Goal: Find specific page/section: Find specific page/section

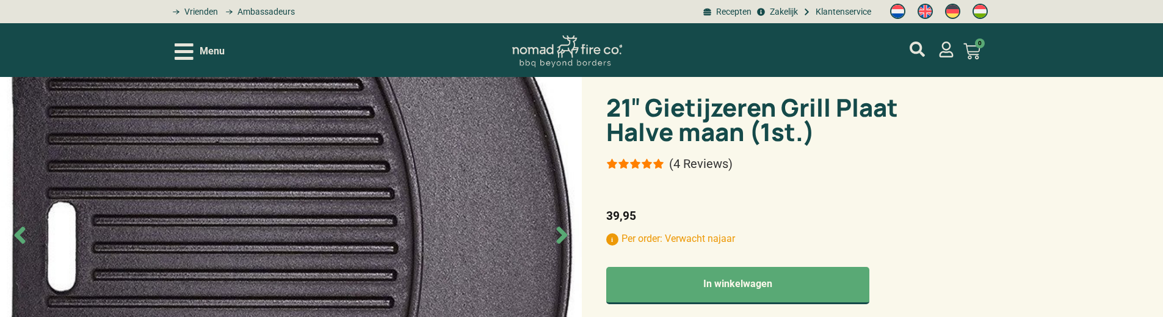
click at [561, 238] on icon "Next slide" at bounding box center [561, 235] width 11 height 17
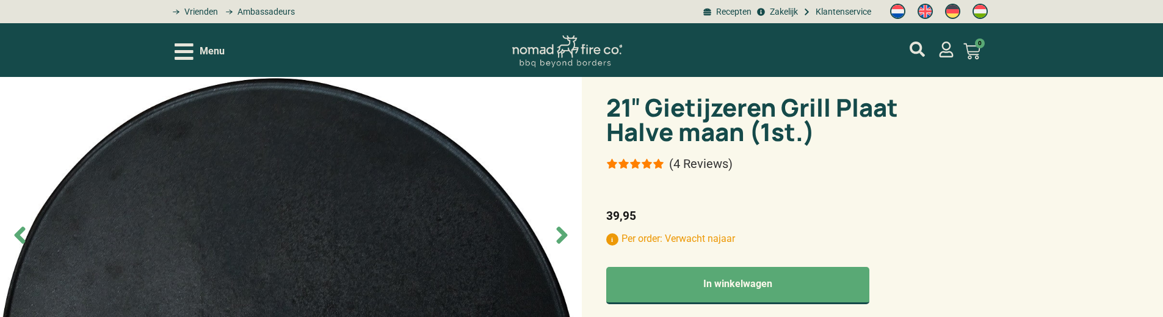
click at [561, 238] on icon "Next slide" at bounding box center [561, 235] width 11 height 17
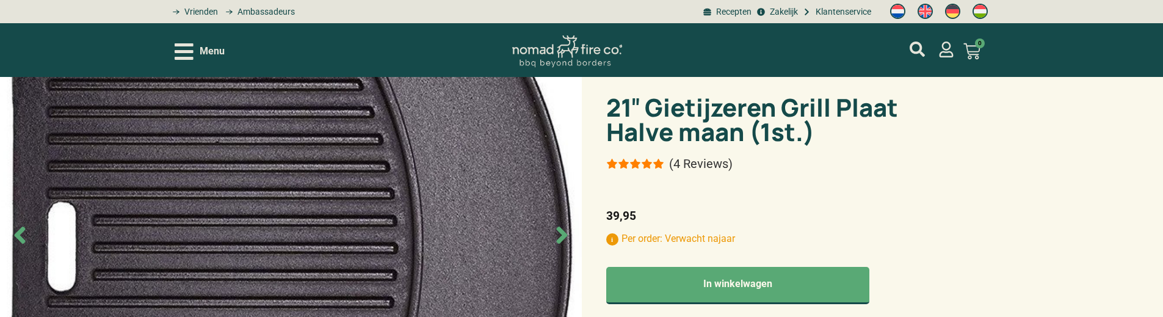
click at [561, 238] on icon "Next slide" at bounding box center [561, 235] width 11 height 17
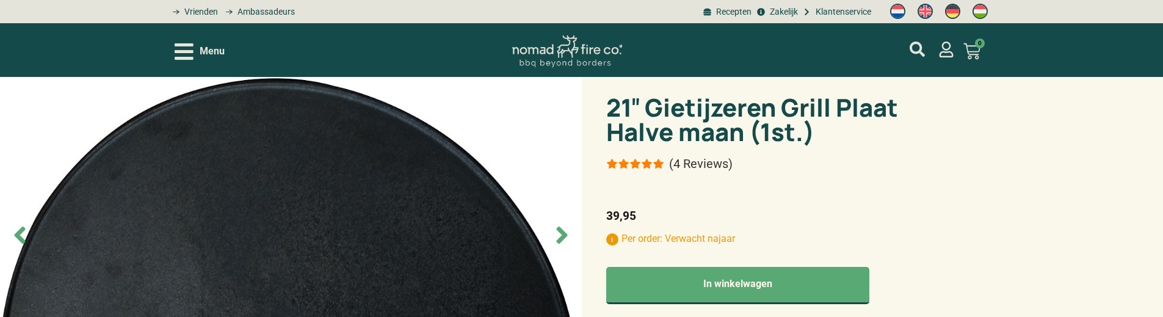
click at [561, 238] on icon "Next slide" at bounding box center [561, 235] width 11 height 17
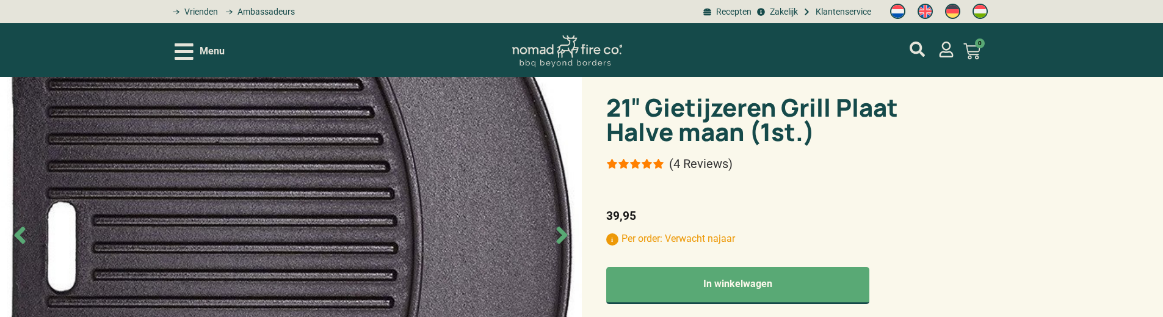
click at [561, 238] on icon "Next slide" at bounding box center [561, 235] width 11 height 17
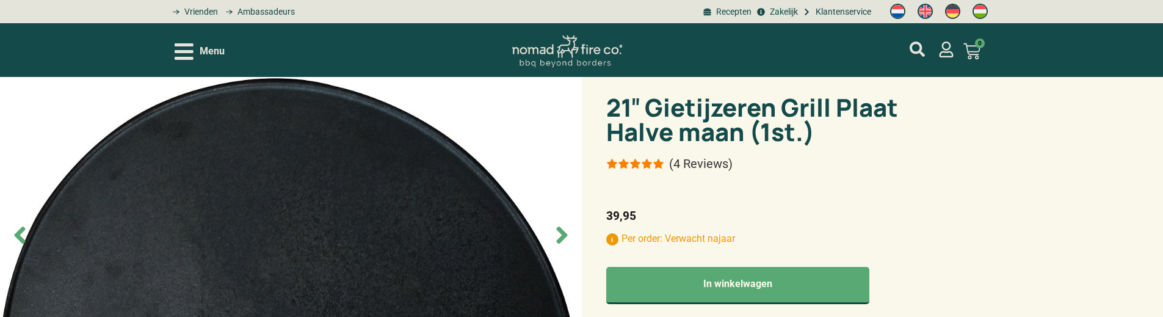
click at [561, 238] on icon "Next slide" at bounding box center [561, 235] width 11 height 17
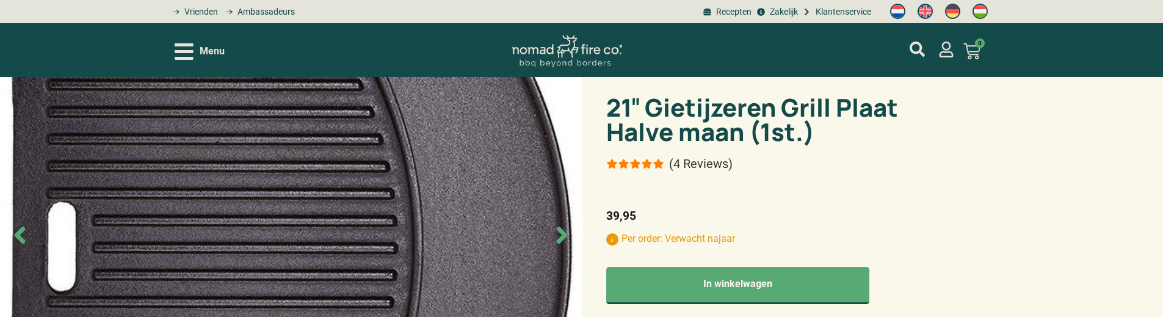
click at [561, 238] on icon "Next slide" at bounding box center [561, 235] width 11 height 17
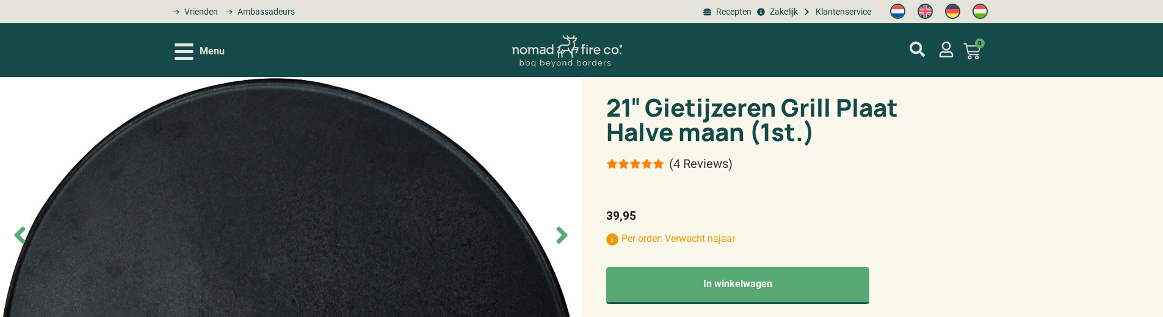
click at [561, 238] on icon "Next slide" at bounding box center [561, 235] width 11 height 17
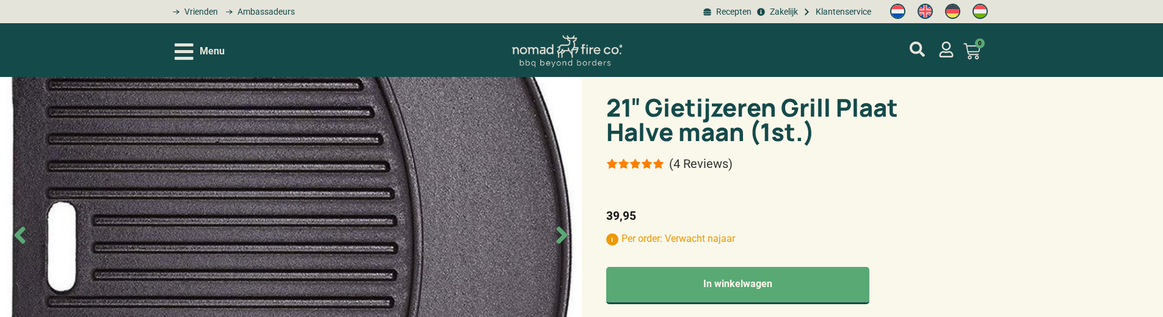
click at [561, 238] on icon "Next slide" at bounding box center [561, 235] width 11 height 17
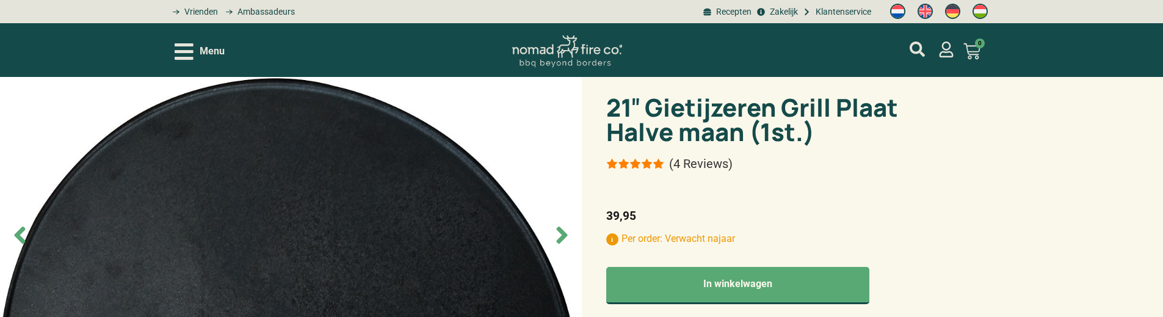
click at [561, 238] on icon "Next slide" at bounding box center [561, 235] width 11 height 17
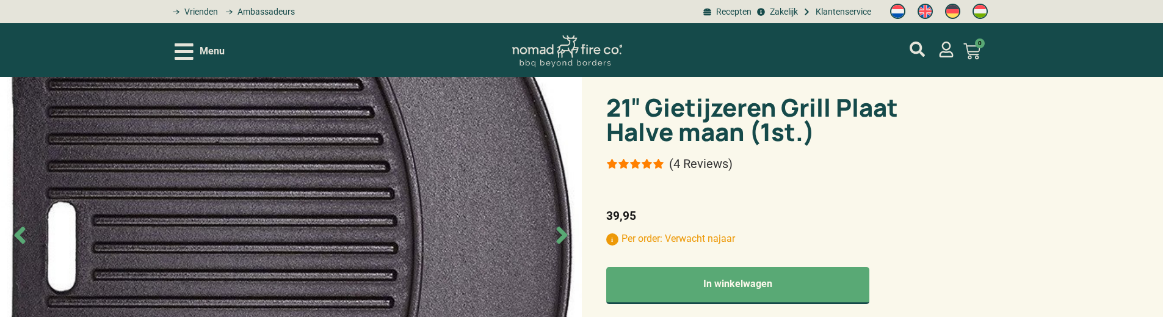
click at [561, 238] on icon "Next slide" at bounding box center [561, 235] width 11 height 17
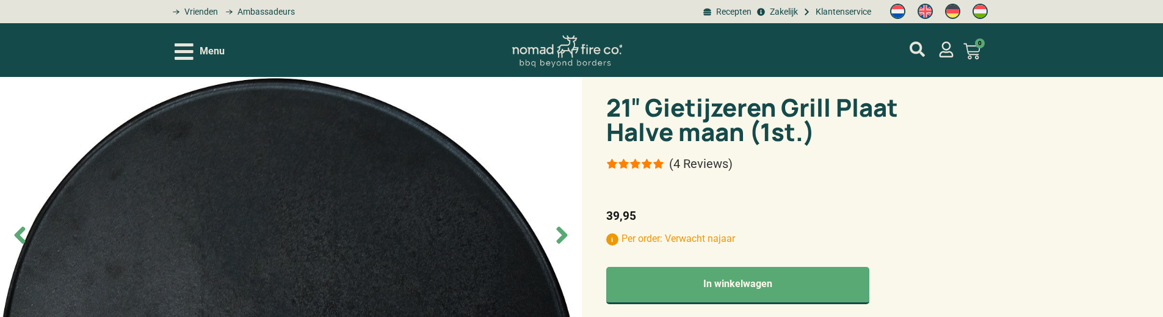
click at [561, 238] on icon "Next slide" at bounding box center [561, 235] width 11 height 17
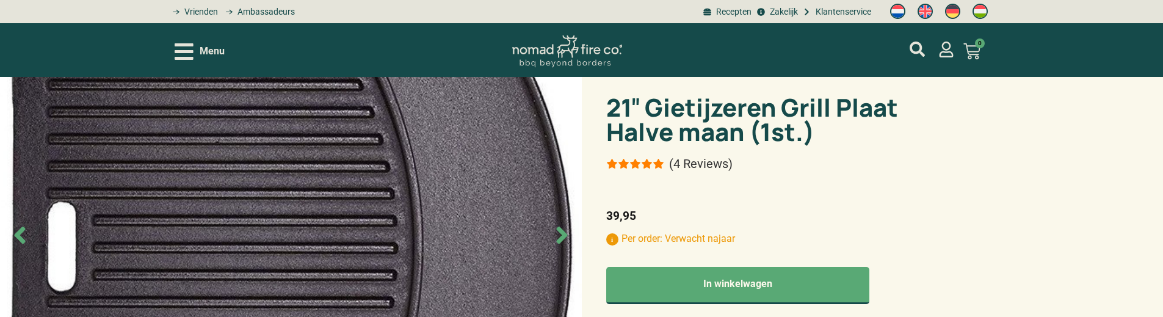
click at [561, 238] on icon "Next slide" at bounding box center [561, 235] width 11 height 17
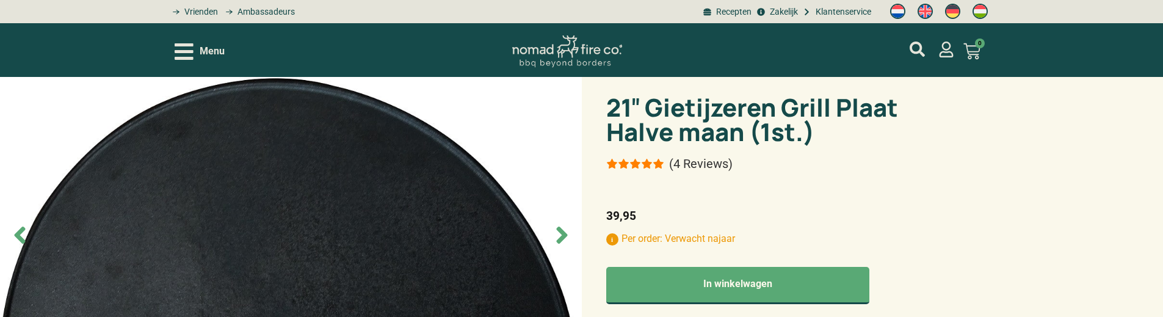
click at [561, 238] on icon "Next slide" at bounding box center [561, 235] width 11 height 17
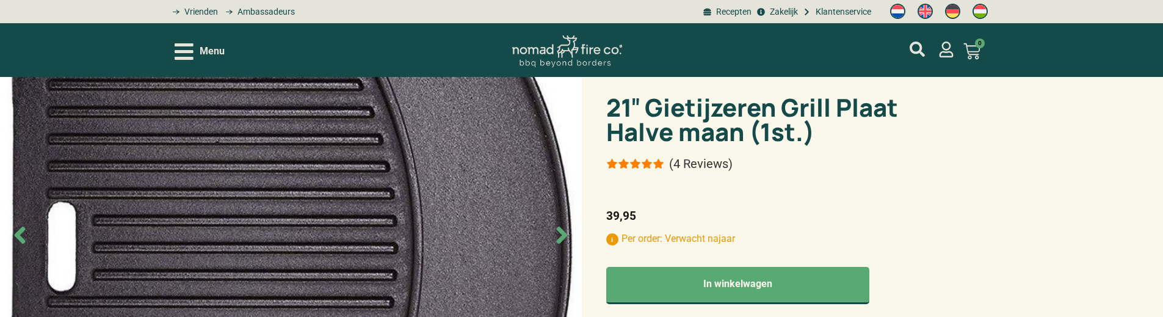
click at [561, 238] on icon "Next slide" at bounding box center [561, 235] width 11 height 17
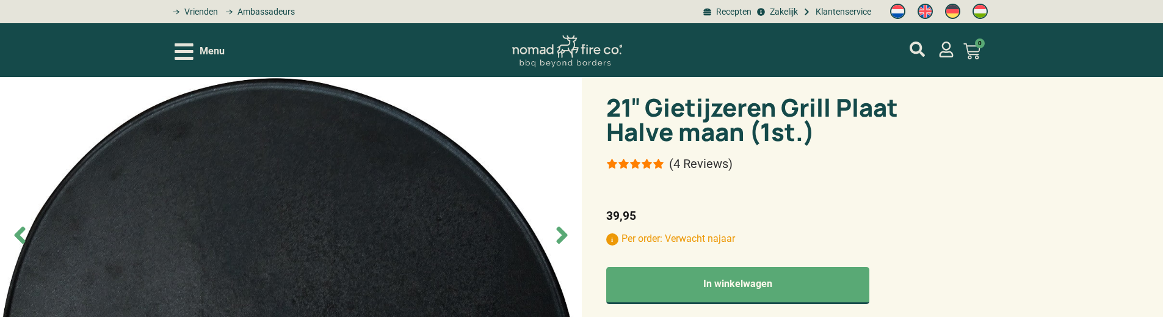
click at [561, 238] on icon "Next slide" at bounding box center [561, 235] width 11 height 17
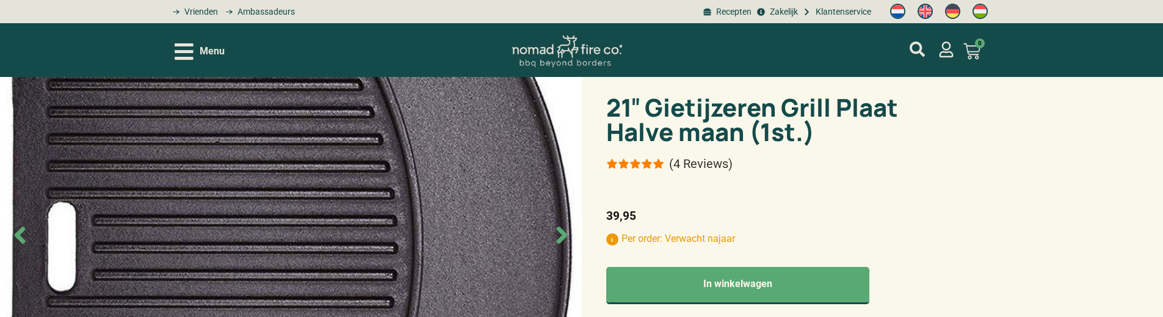
click at [562, 237] on icon "Next slide" at bounding box center [561, 235] width 11 height 17
